Goal: Task Accomplishment & Management: Manage account settings

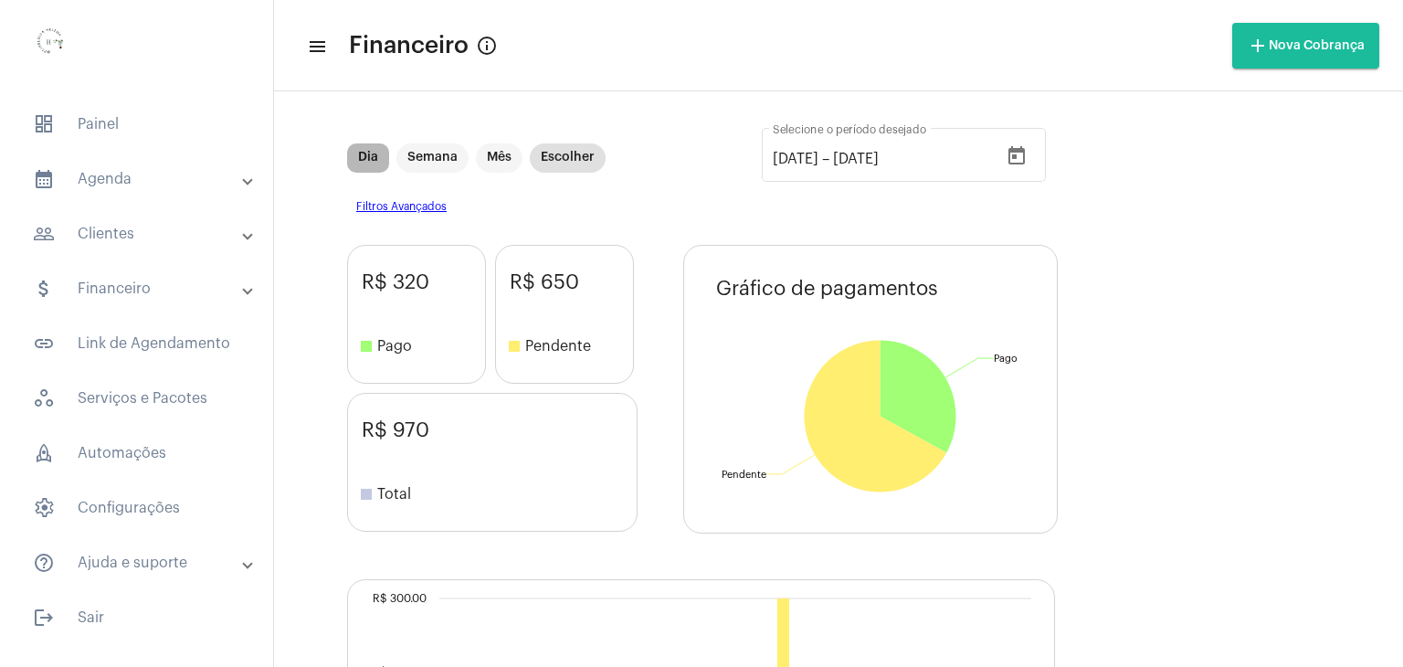
click at [370, 148] on mat-chip "Dia" at bounding box center [368, 157] width 42 height 29
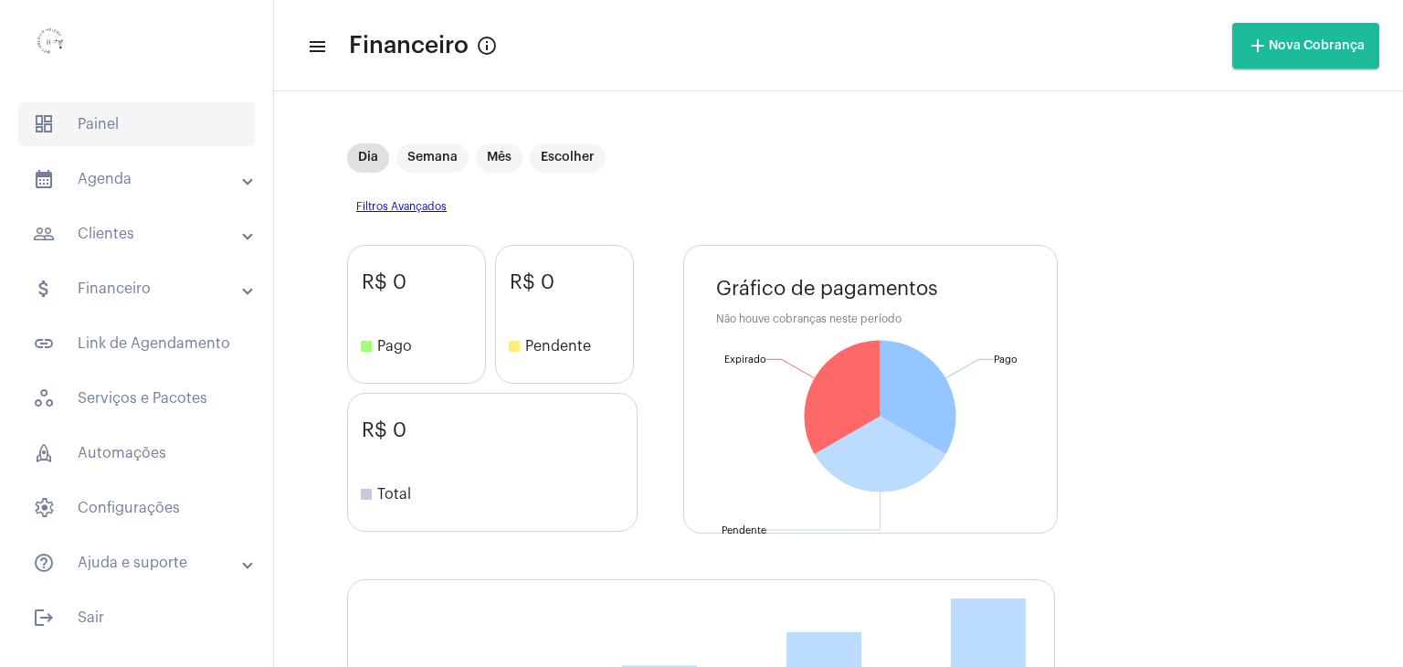
click at [95, 128] on span "dashboard Painel" at bounding box center [136, 124] width 237 height 44
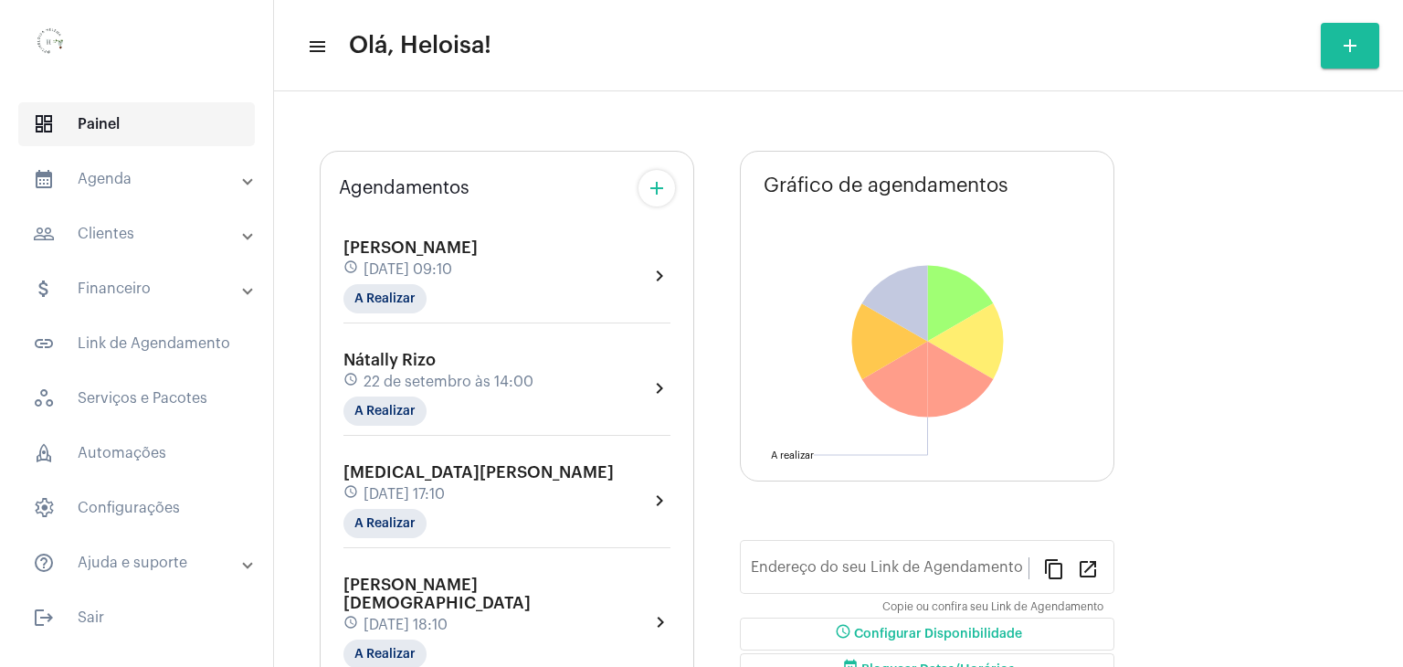
type input "[URL][DOMAIN_NAME]"
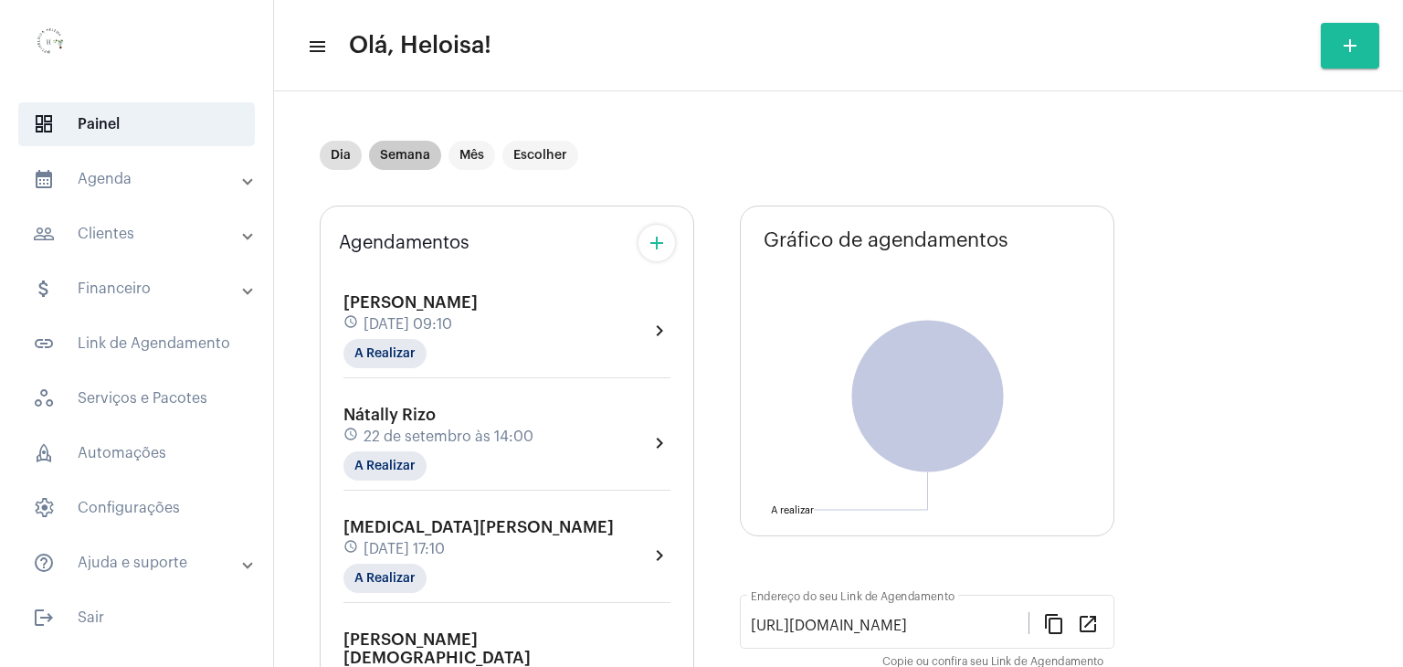
click at [408, 162] on mat-chip "Semana" at bounding box center [405, 155] width 72 height 29
click at [392, 350] on mat-chip "A Realizar" at bounding box center [385, 353] width 83 height 29
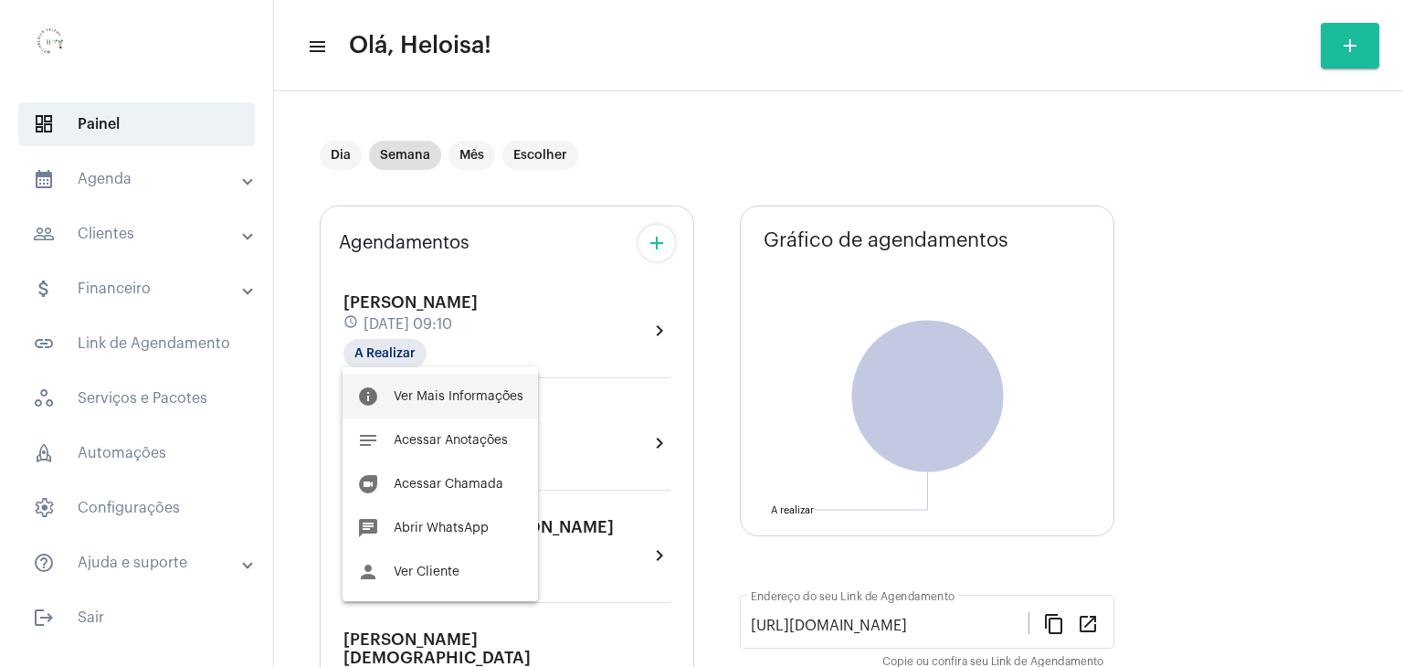
click at [451, 399] on span "Ver Mais Informações" at bounding box center [459, 396] width 130 height 13
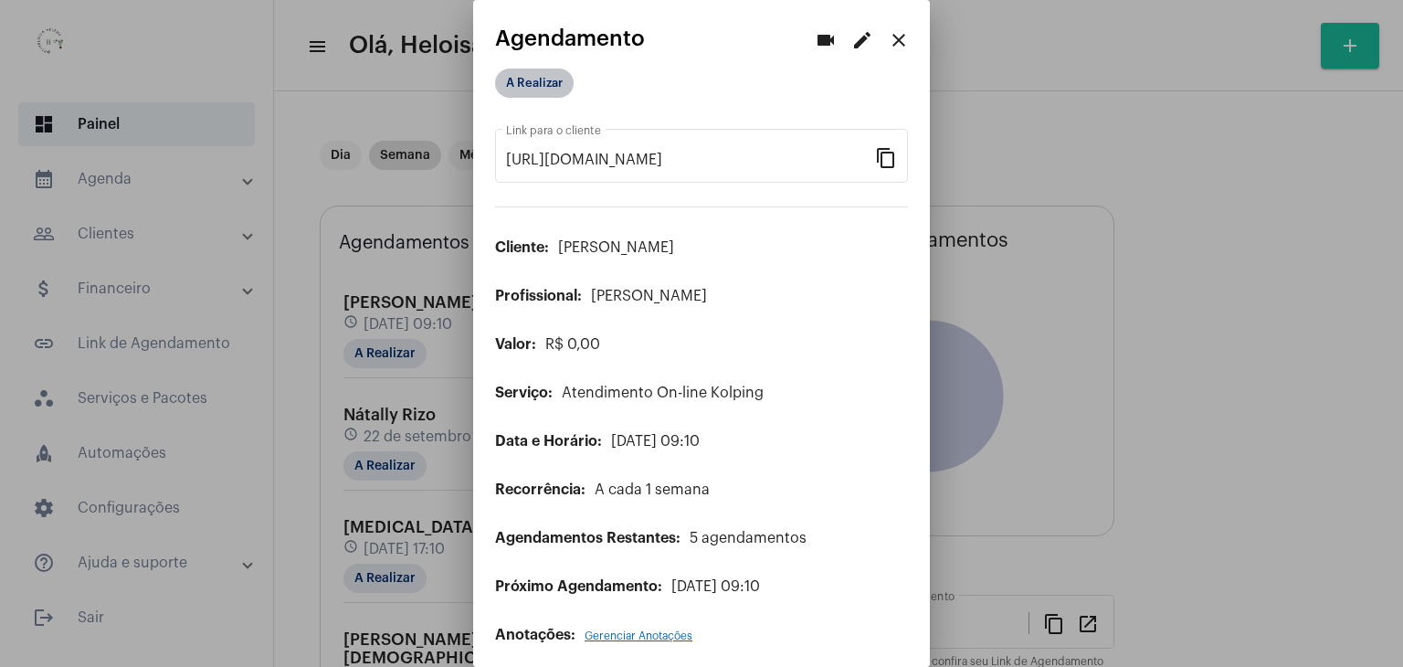
click at [554, 90] on mat-chip "A Realizar" at bounding box center [534, 83] width 79 height 29
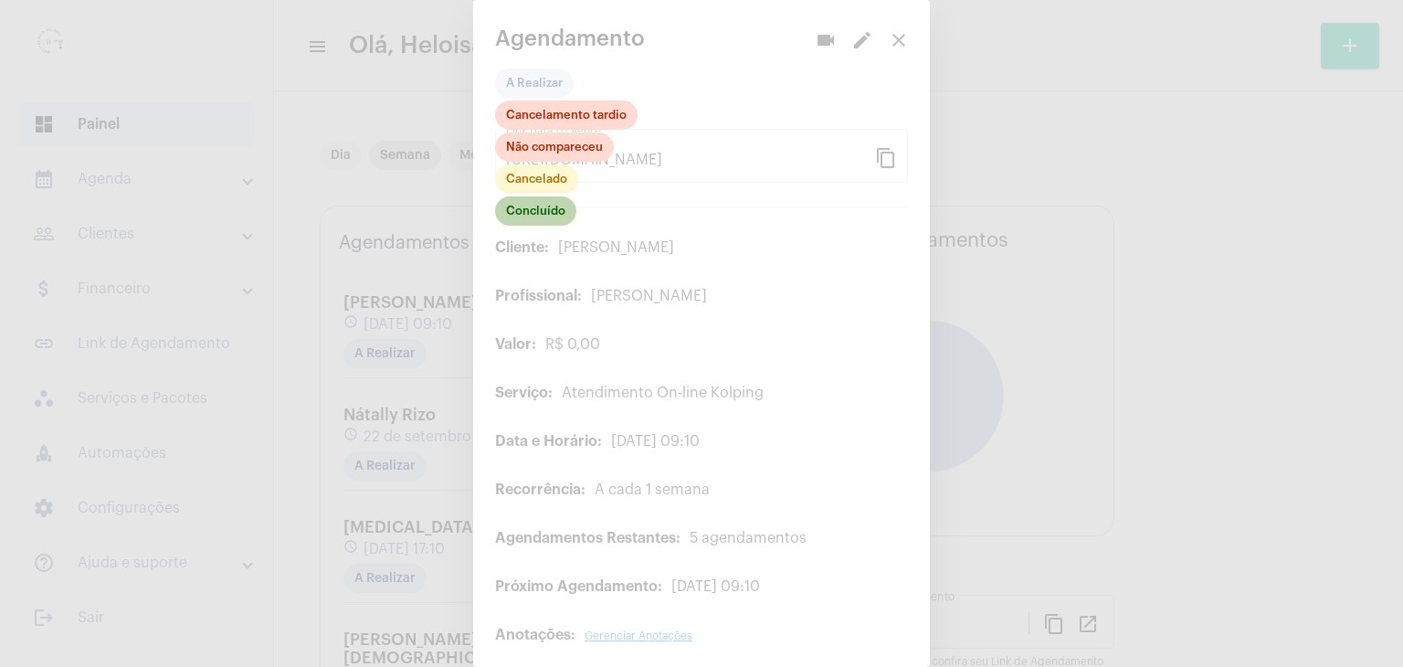
click at [533, 215] on mat-chip "Concluído" at bounding box center [535, 210] width 81 height 29
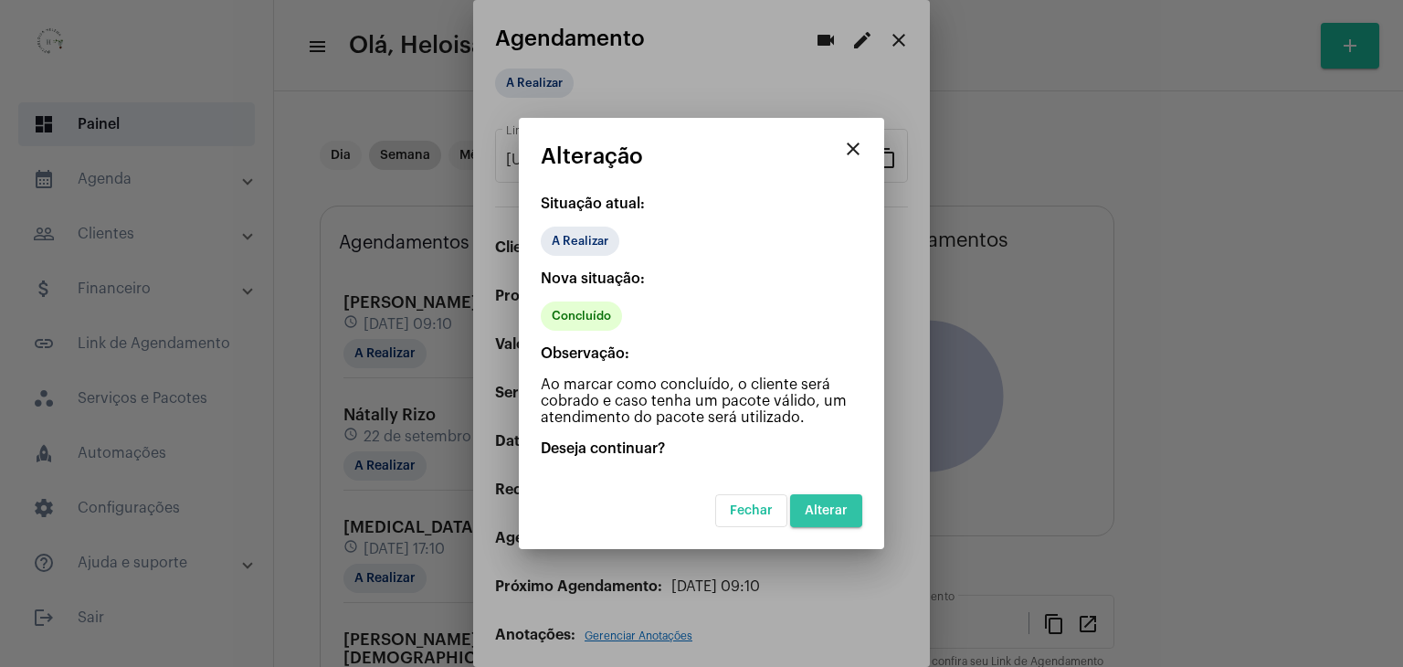
click at [822, 507] on span "Alterar" at bounding box center [826, 510] width 43 height 13
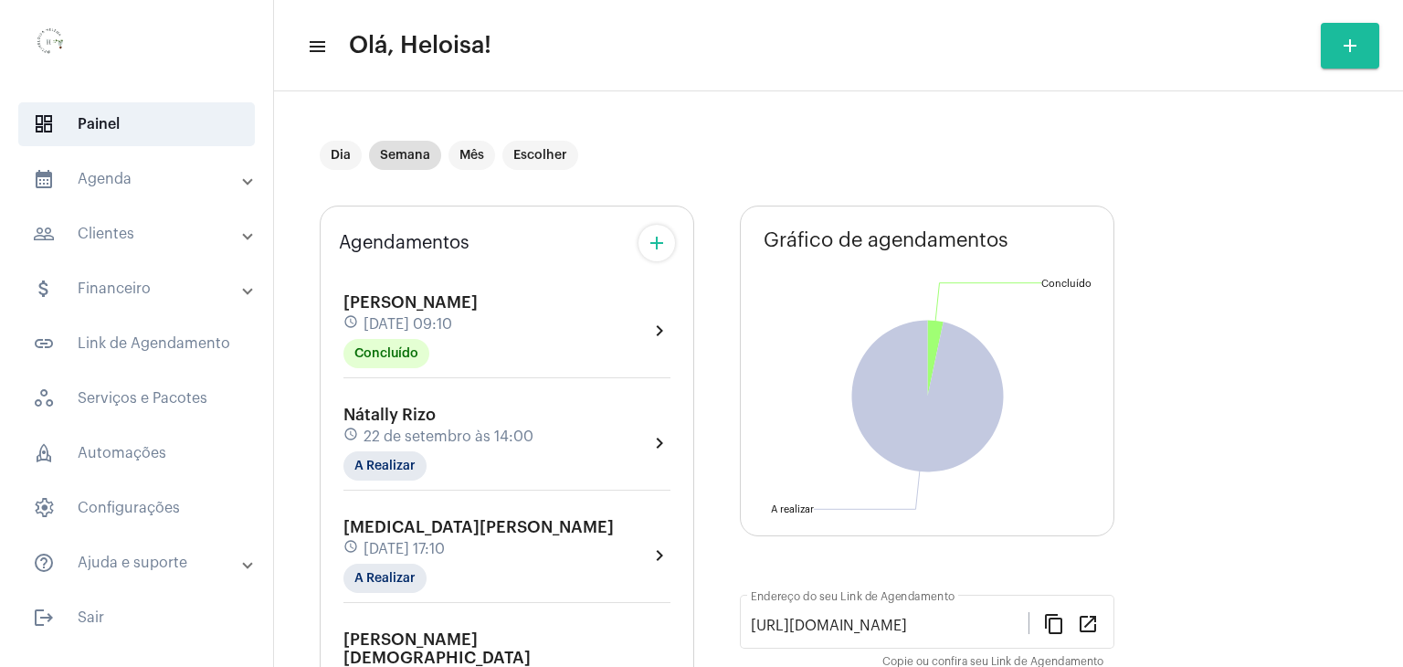
scroll to position [91, 0]
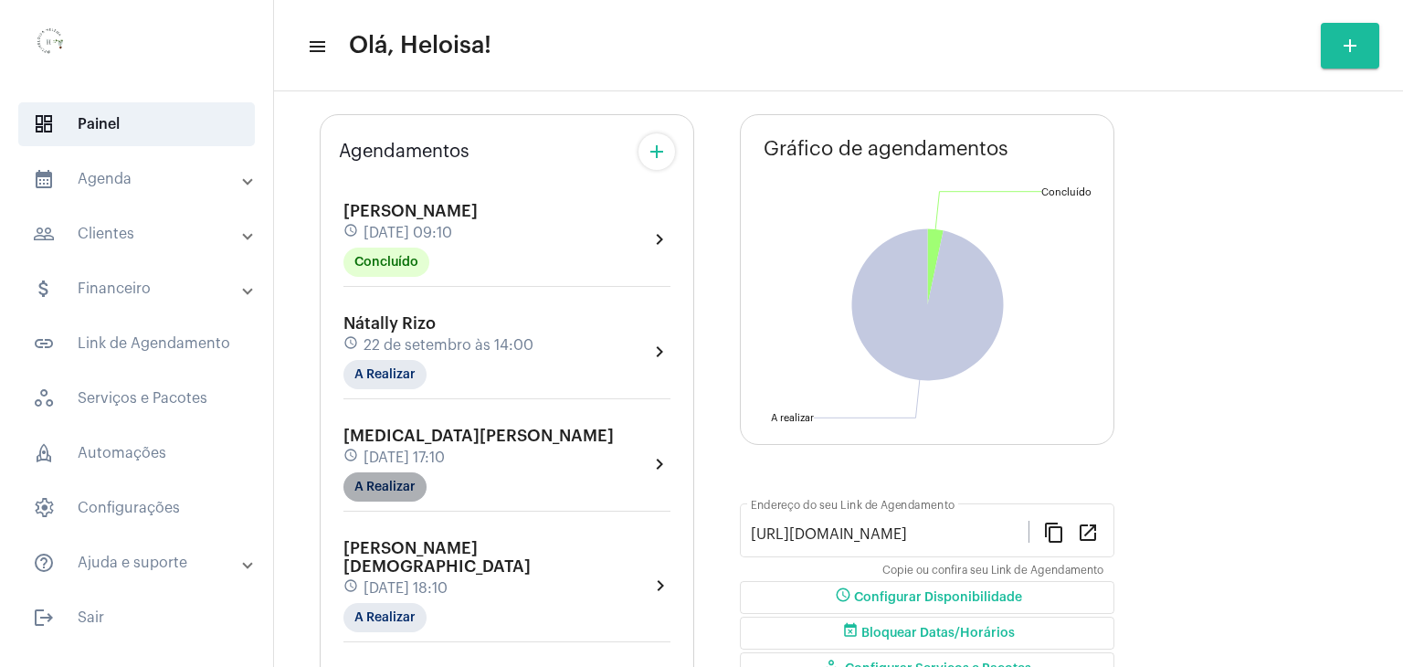
click at [388, 485] on mat-chip "A Realizar" at bounding box center [385, 486] width 83 height 29
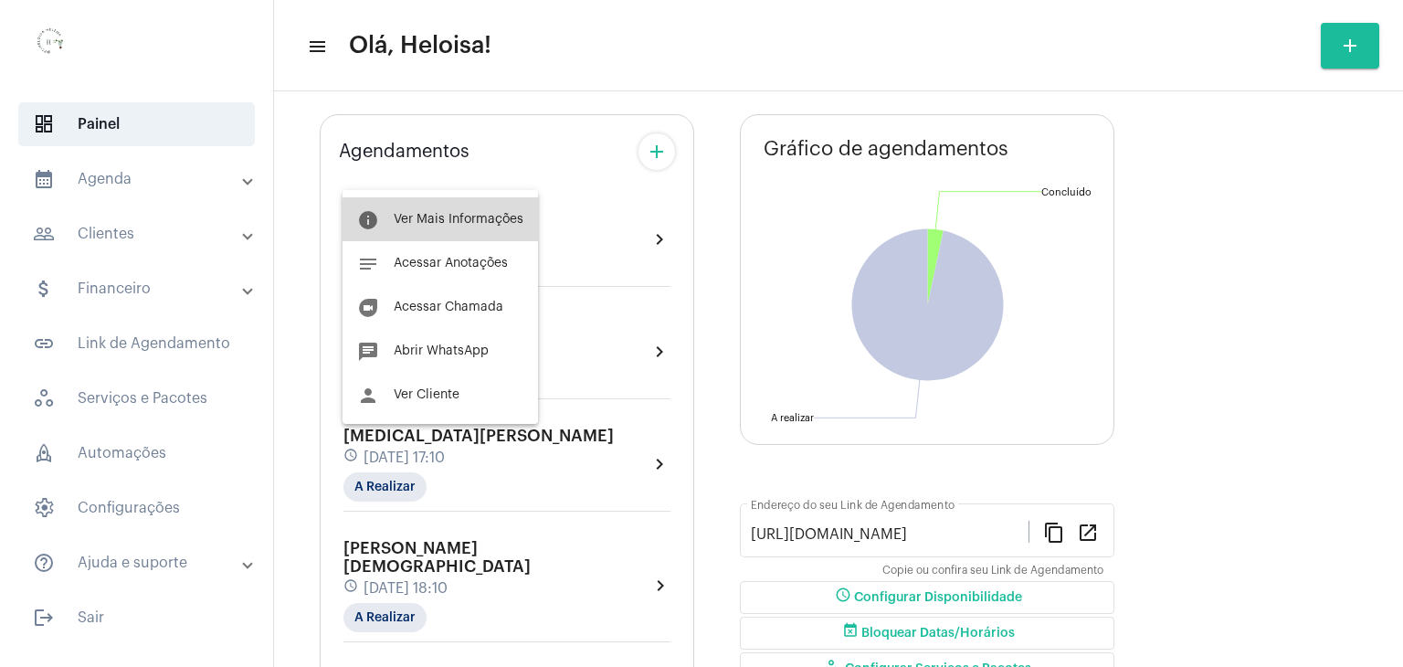
click at [471, 220] on span "Ver Mais Informações" at bounding box center [459, 219] width 130 height 13
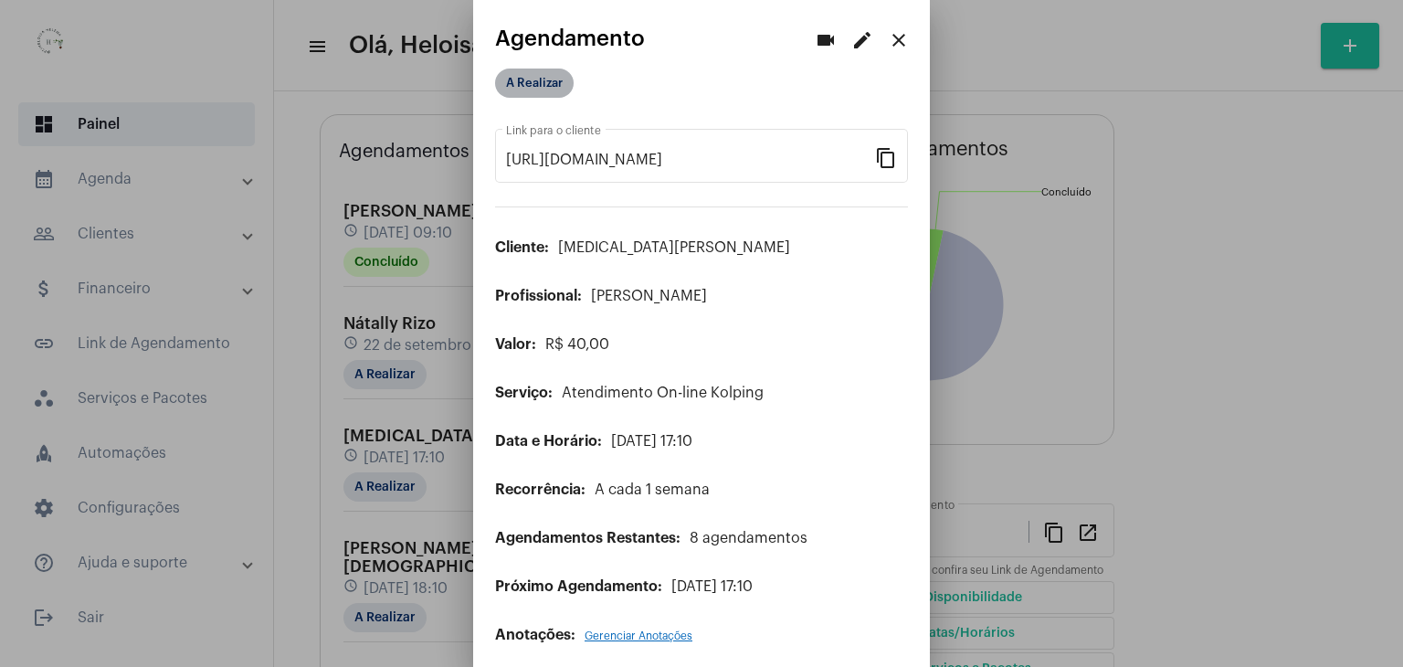
click at [536, 79] on mat-chip "A Realizar" at bounding box center [534, 83] width 79 height 29
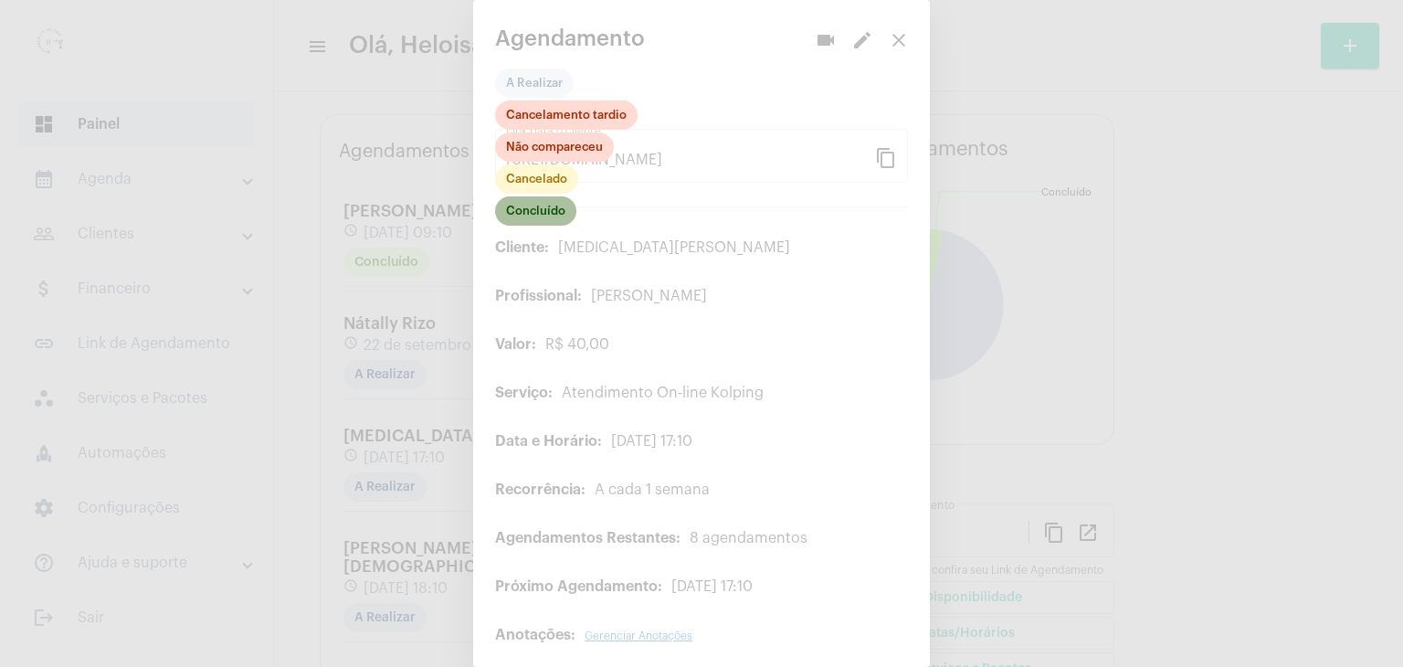
click at [537, 224] on mat-chip "Concluído" at bounding box center [535, 210] width 81 height 29
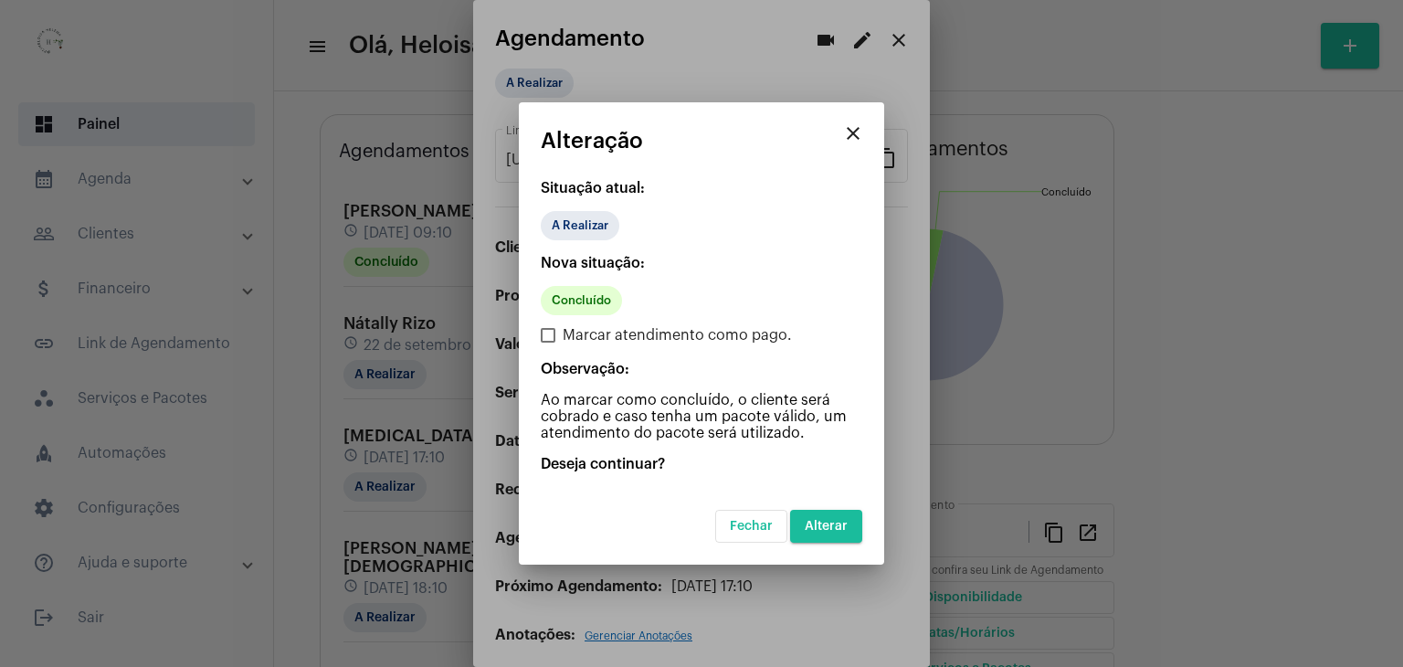
click at [840, 522] on span "Alterar" at bounding box center [826, 526] width 43 height 13
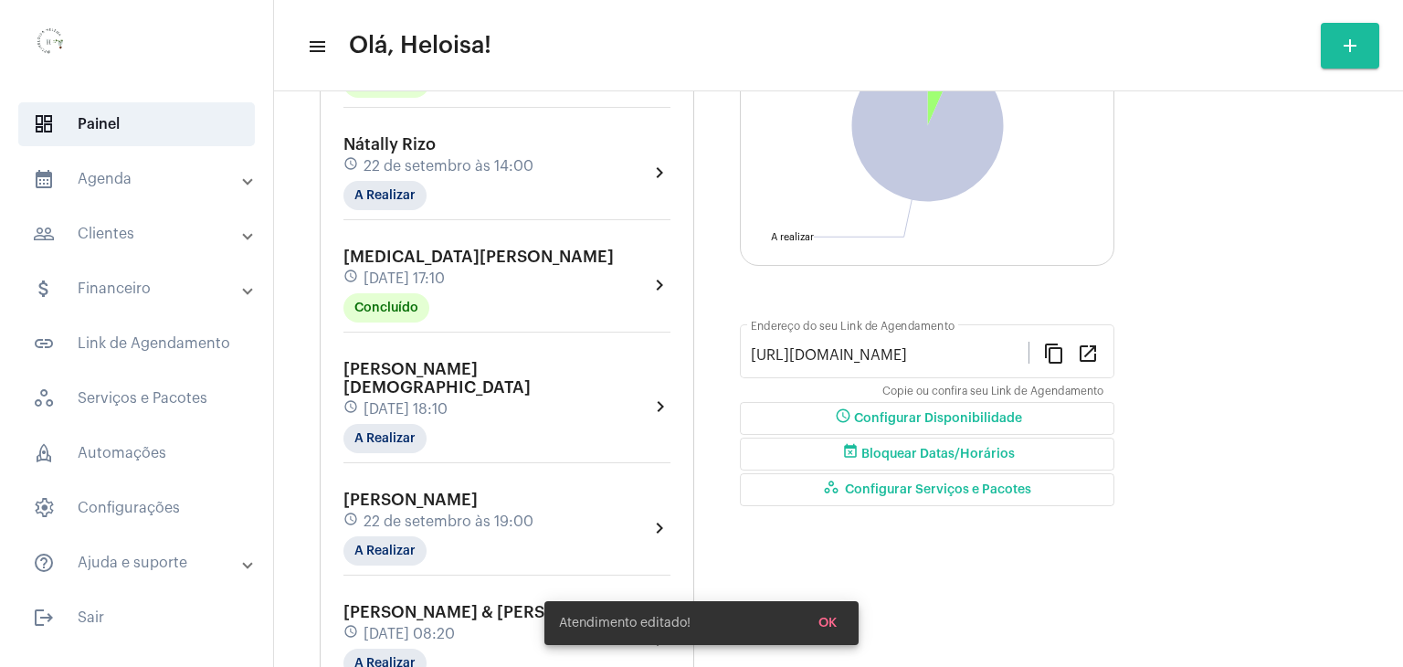
scroll to position [274, 0]
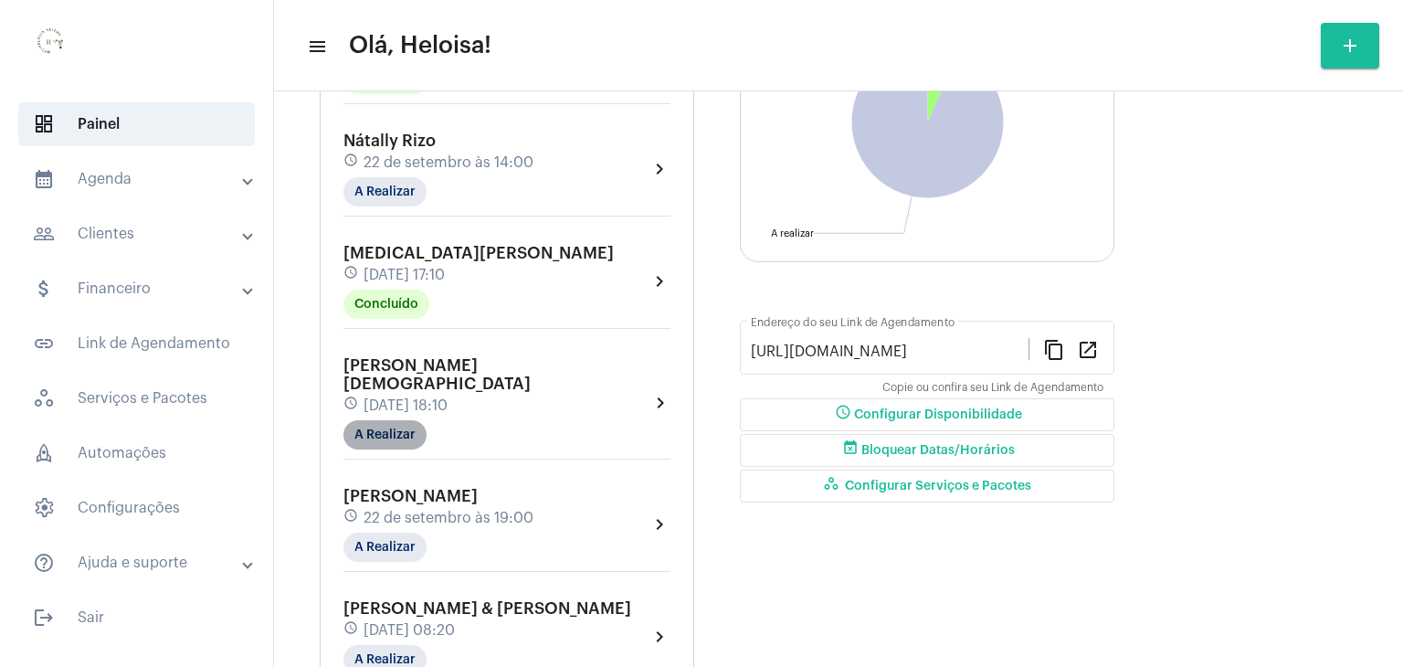
click at [397, 420] on mat-chip "A Realizar" at bounding box center [385, 434] width 83 height 29
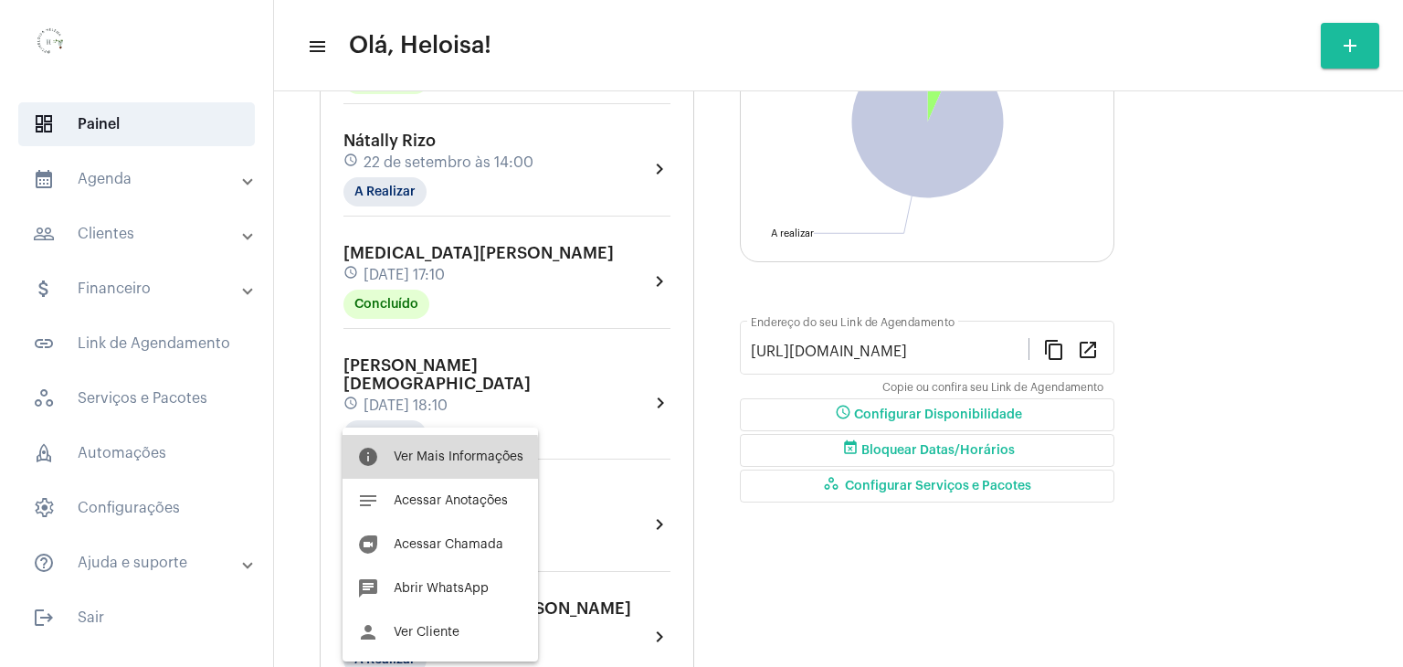
click at [435, 461] on span "Ver Mais Informações" at bounding box center [459, 456] width 130 height 13
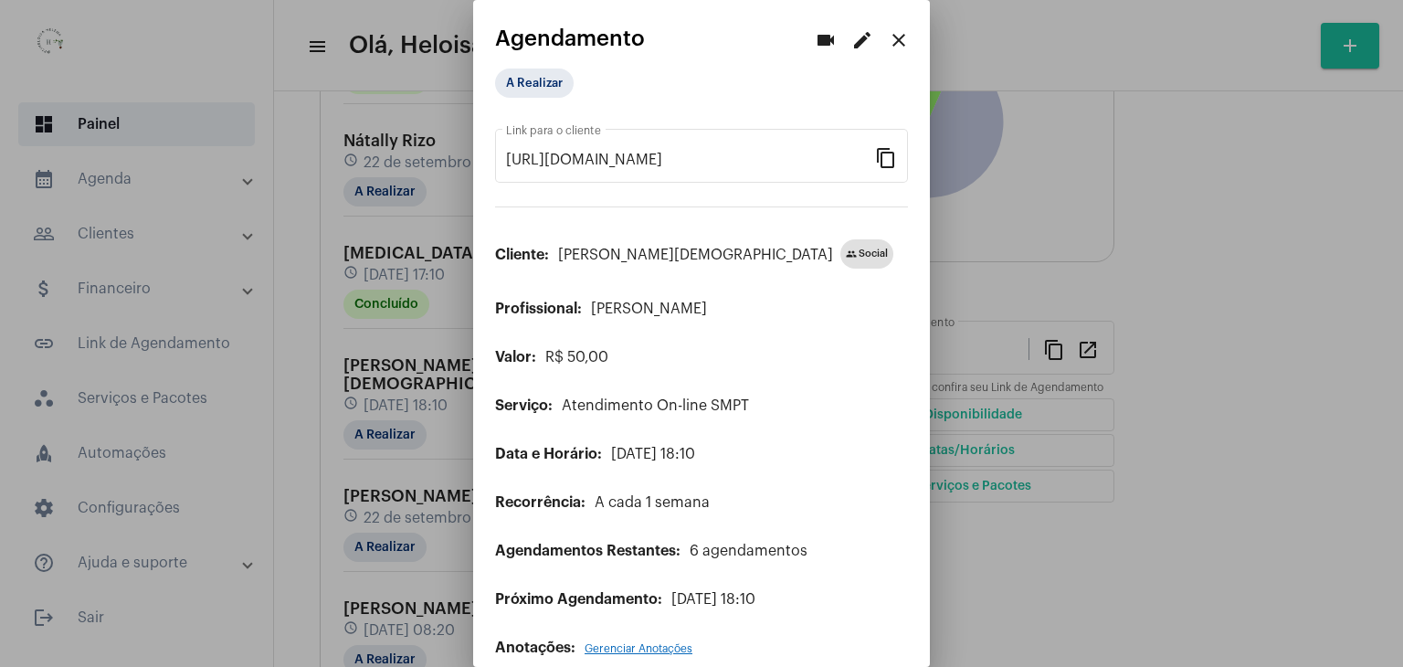
drag, startPoint x: 888, startPoint y: 39, endPoint x: 885, endPoint y: 48, distance: 9.5
click at [888, 42] on mat-icon "close" at bounding box center [899, 40] width 22 height 22
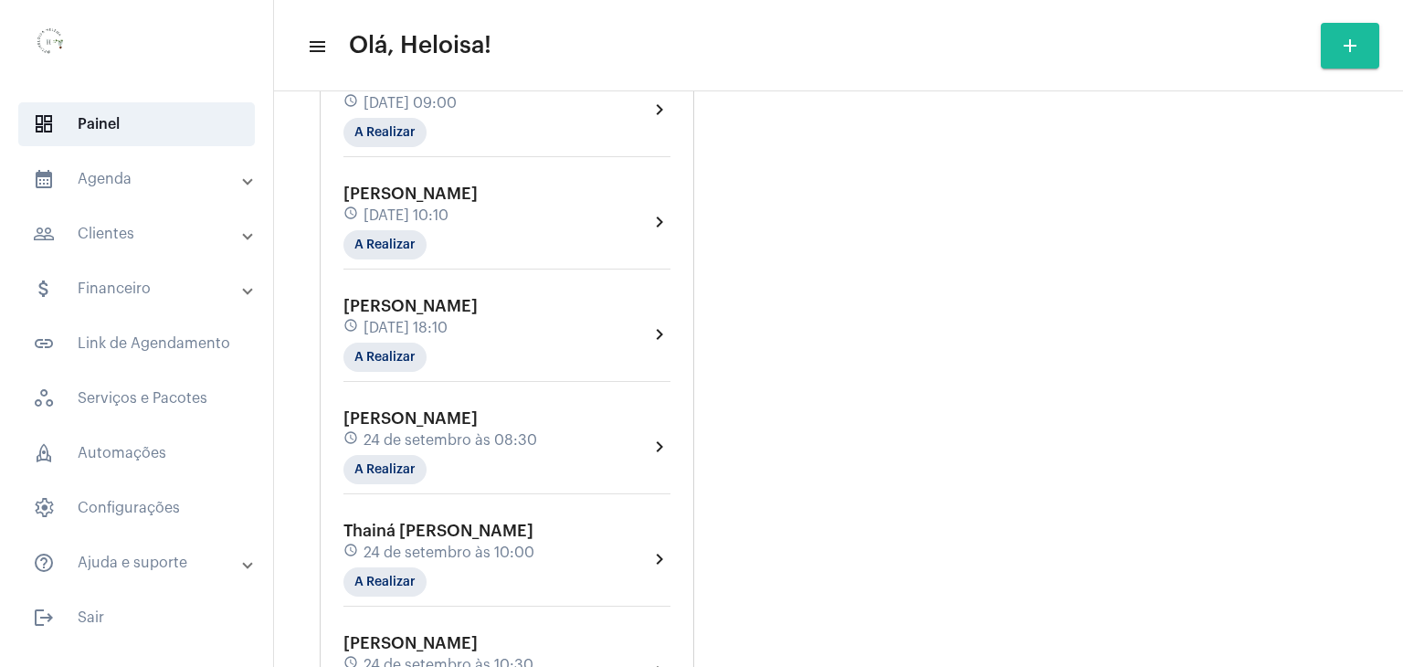
scroll to position [822, 0]
